Goal: Task Accomplishment & Management: Use online tool/utility

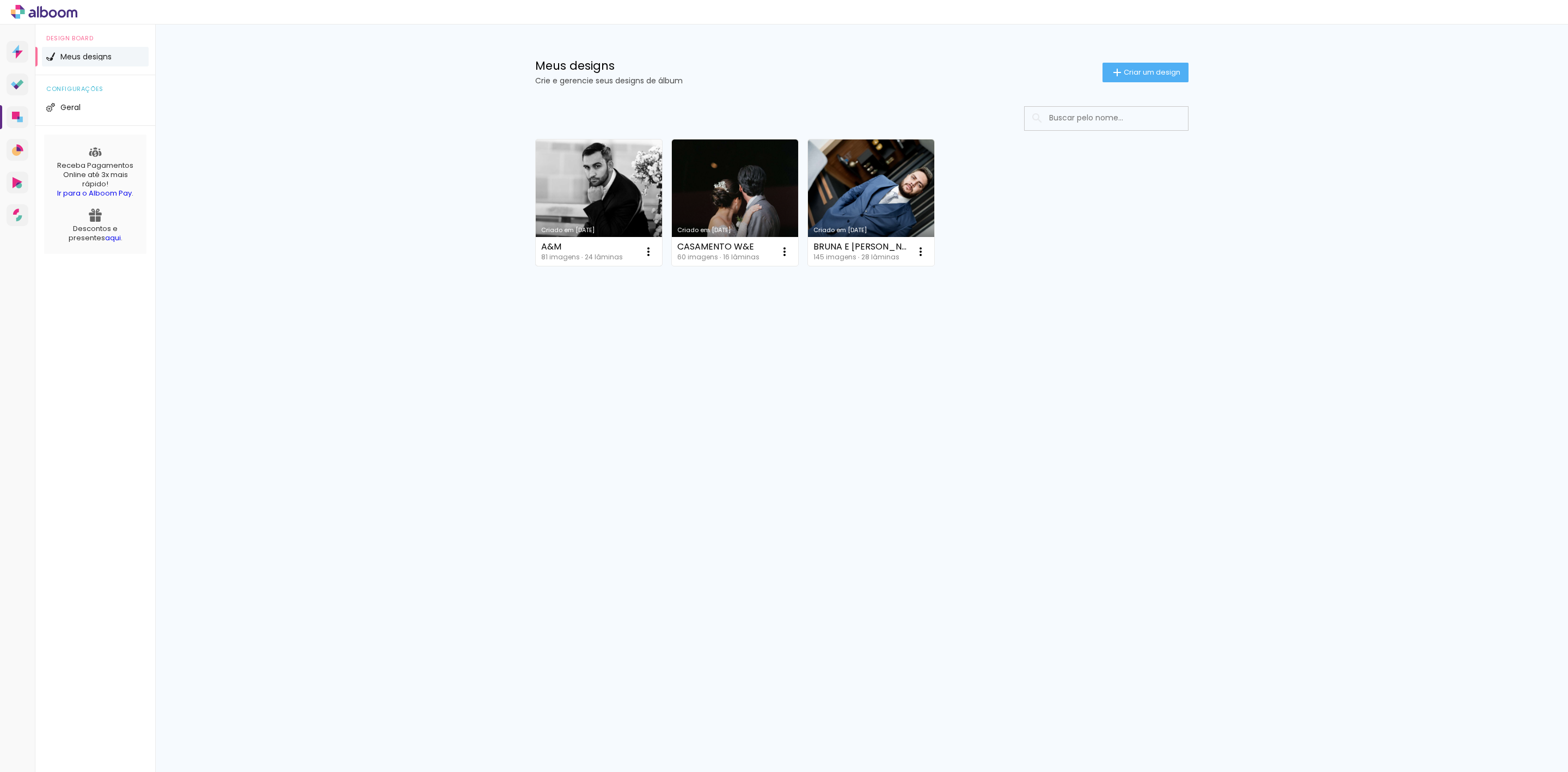
click at [612, 202] on link "Criado em [DATE]" at bounding box center [599, 202] width 127 height 127
